Goal: Complete application form

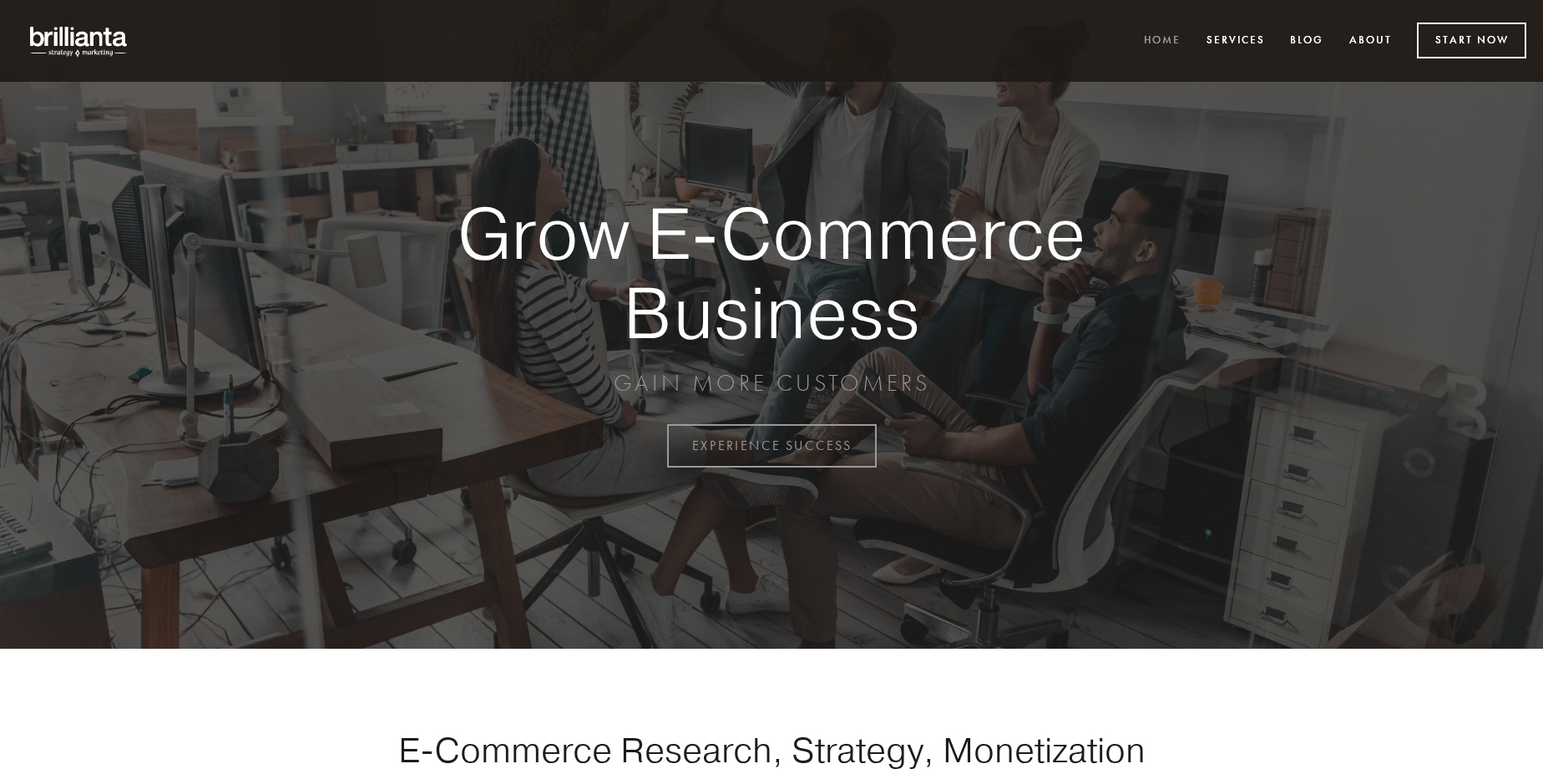
scroll to position [4377, 0]
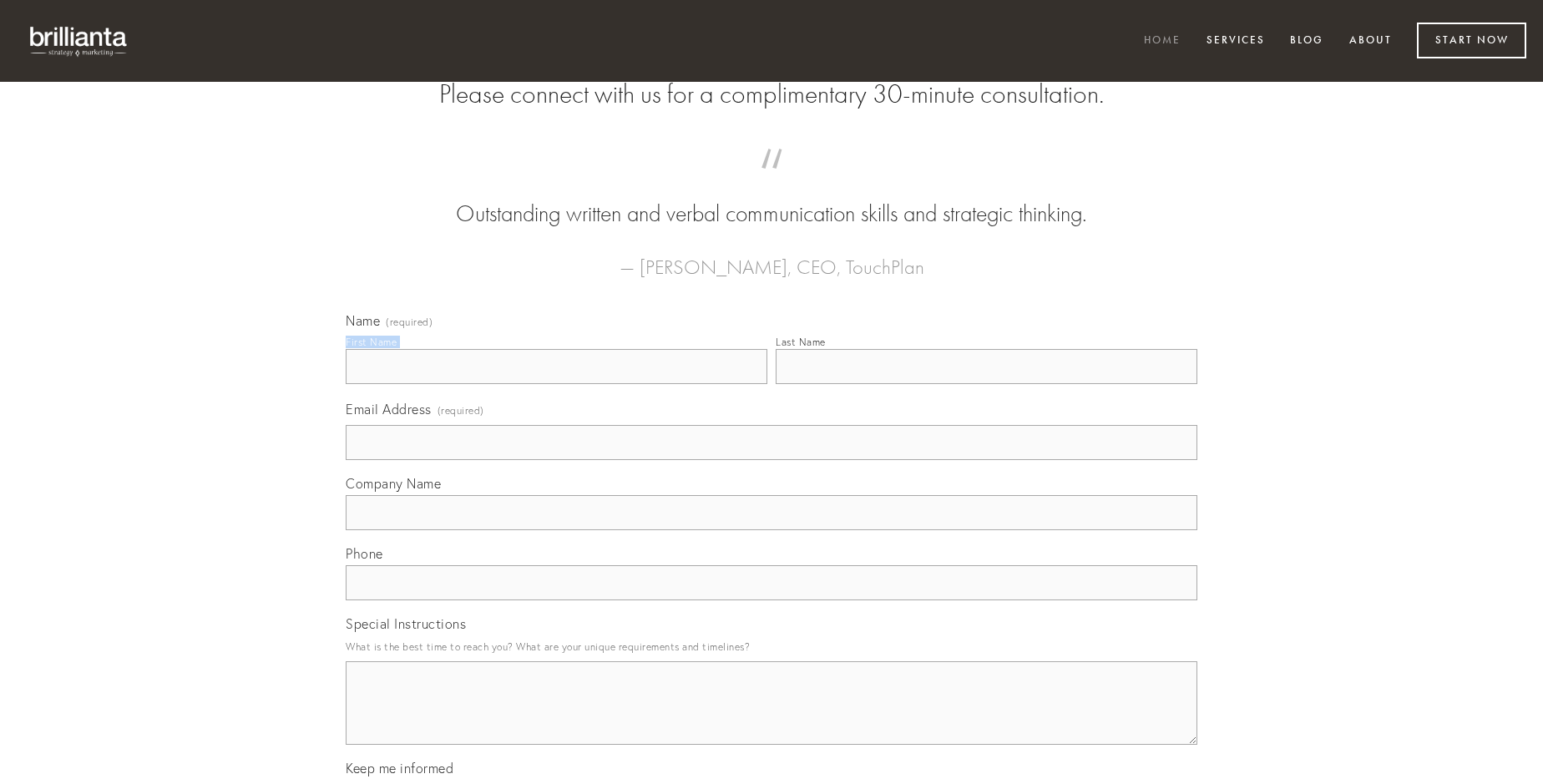
type input "[PERSON_NAME] DDS"
click at [986, 384] on input "Last Name" at bounding box center [987, 366] width 422 height 35
type input "[PERSON_NAME] DDS"
click at [772, 460] on input "Email Address (required)" at bounding box center [772, 443] width 852 height 35
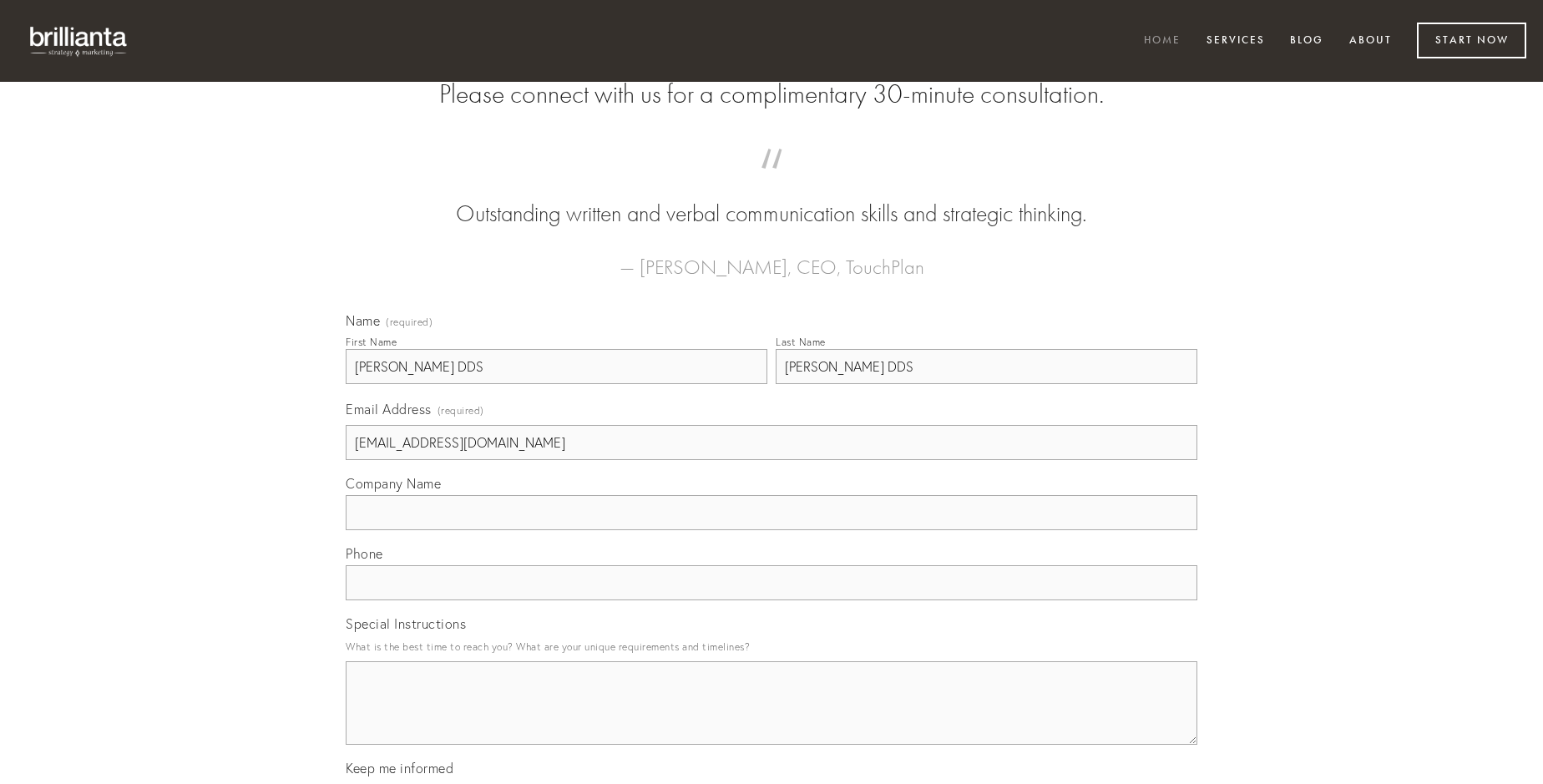
type input "[EMAIL_ADDRESS][DOMAIN_NAME]"
click at [772, 531] on input "Company Name" at bounding box center [772, 512] width 852 height 35
type input "tactus"
click at [772, 600] on input "text" at bounding box center [772, 583] width 852 height 35
click at [772, 718] on textarea "Special Instructions" at bounding box center [772, 703] width 852 height 83
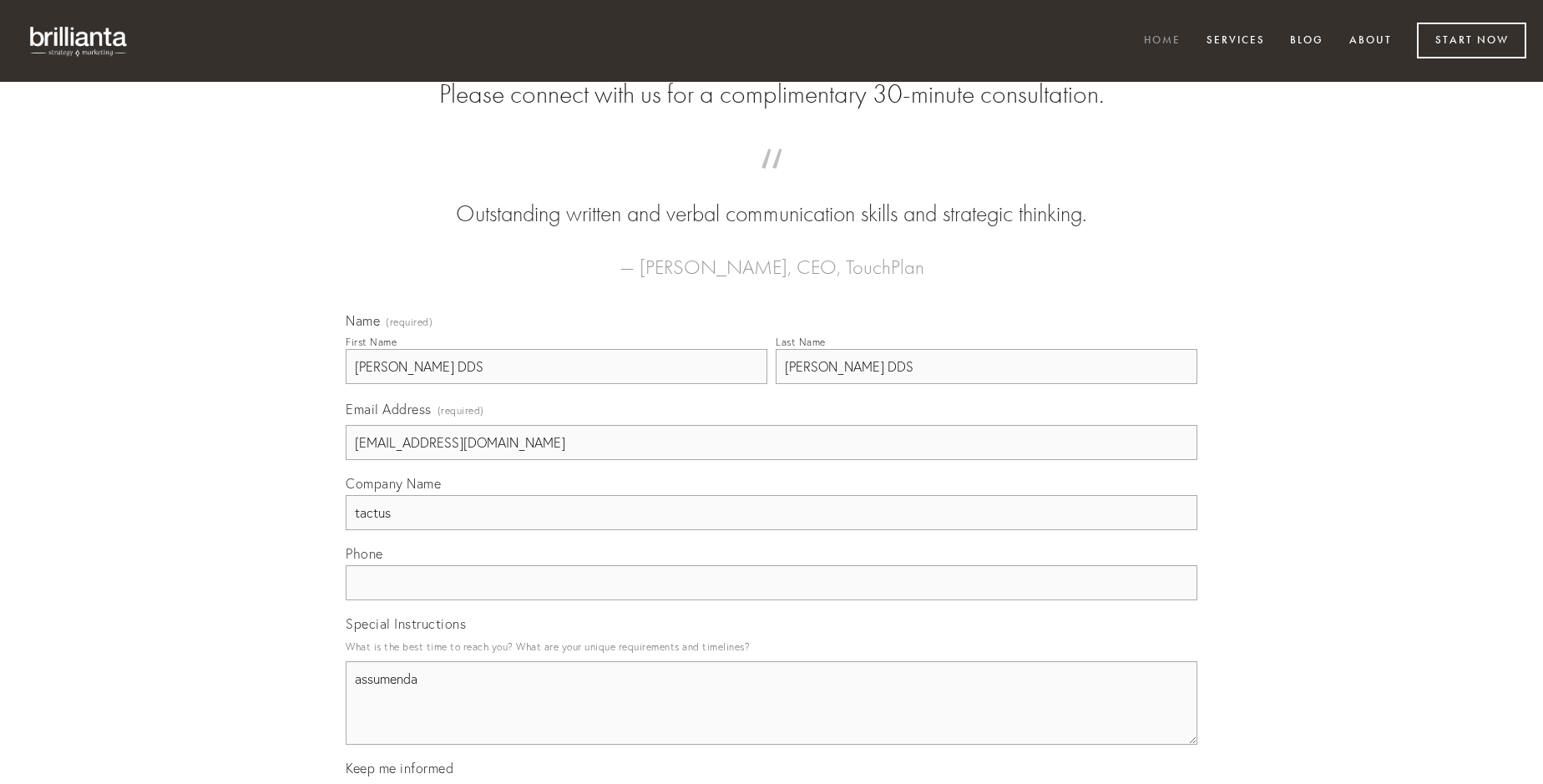
type textarea "assumenda"
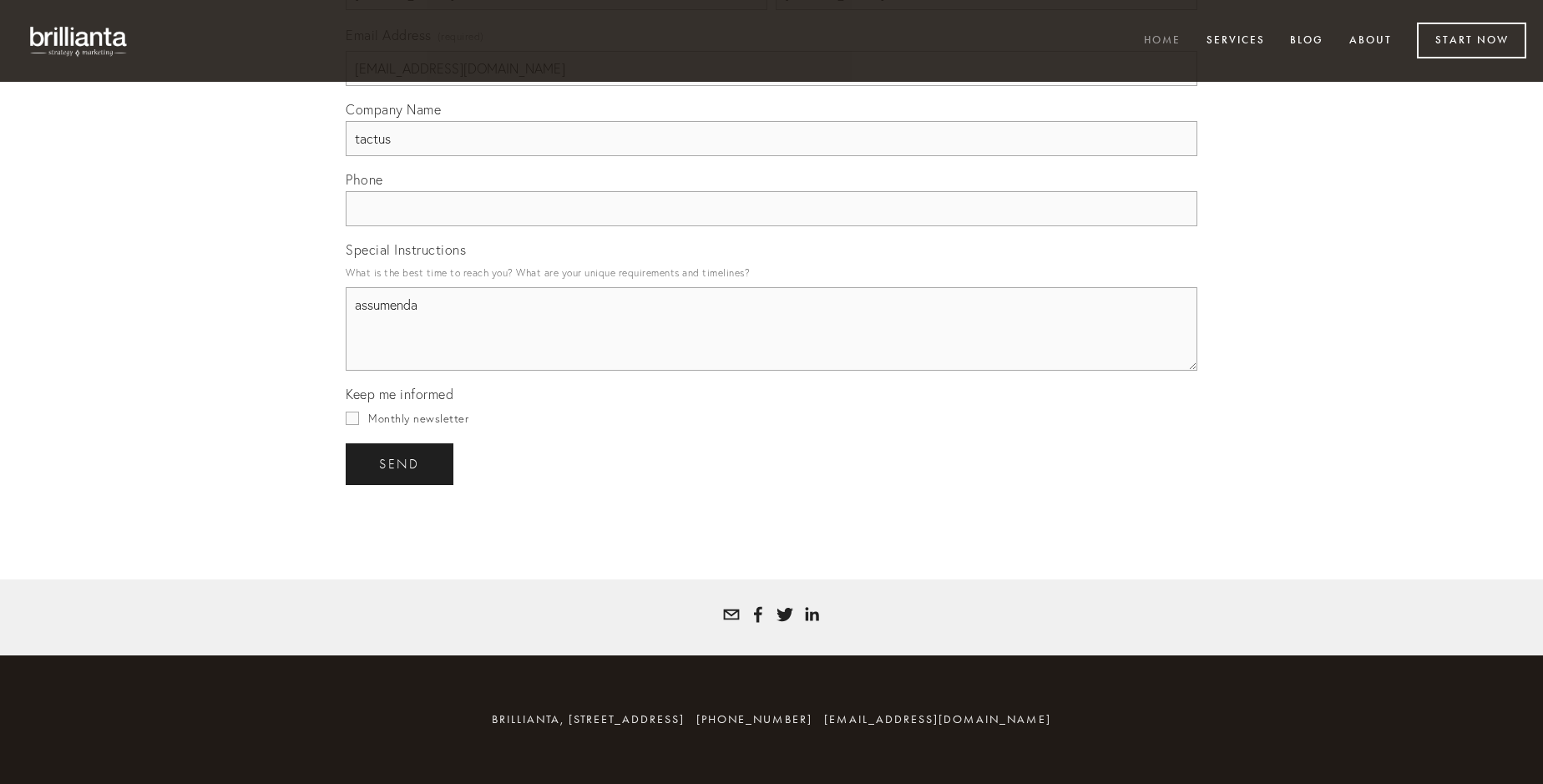
click at [401, 463] on span "send" at bounding box center [399, 465] width 41 height 15
